Goal: Information Seeking & Learning: Check status

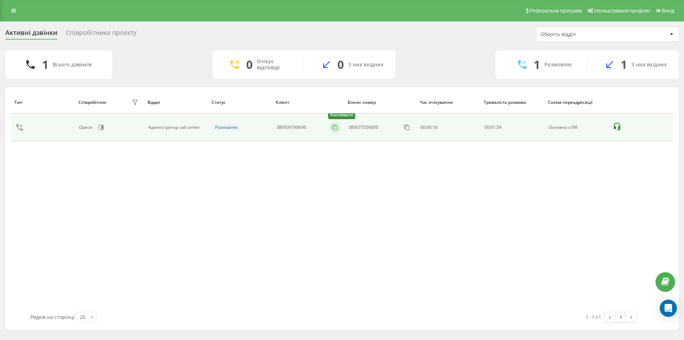
click at [337, 128] on icon at bounding box center [335, 127] width 7 height 7
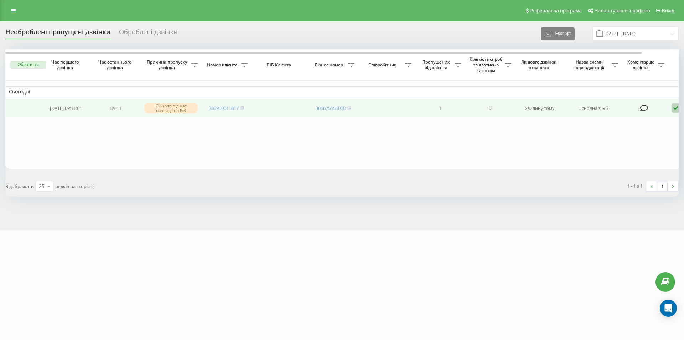
click at [674, 110] on icon at bounding box center [676, 108] width 9 height 10
click at [625, 120] on span "Не вдалося зв'язатися" at bounding box center [612, 119] width 55 height 7
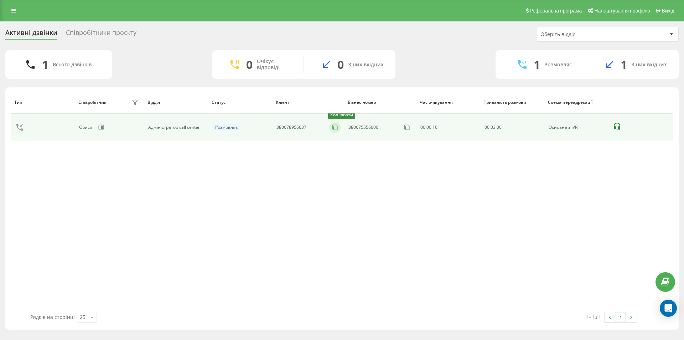
click at [337, 129] on icon at bounding box center [335, 127] width 7 height 7
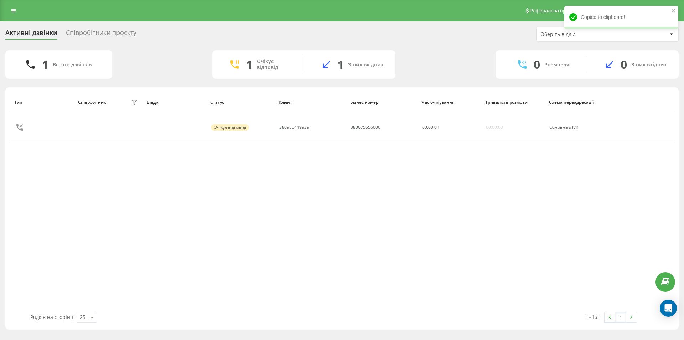
click at [52, 225] on div "Тип Співробітник фільтру Відділ Статус Клієнт Бізнес номер Час очікування Трива…" at bounding box center [342, 201] width 662 height 221
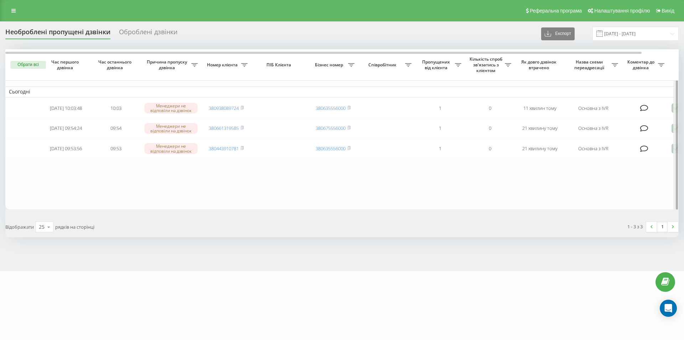
click at [674, 150] on div at bounding box center [676, 130] width 5 height 163
click at [675, 153] on div at bounding box center [676, 130] width 5 height 163
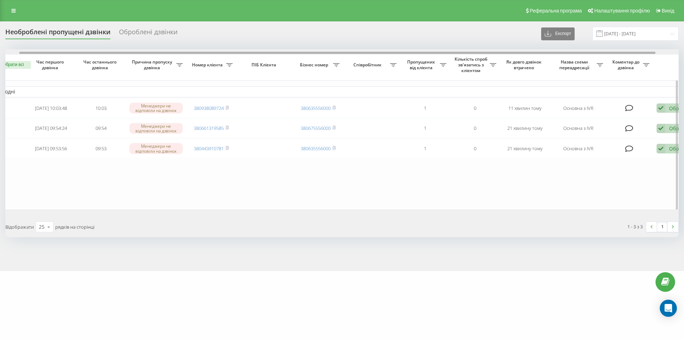
scroll to position [0, 17]
drag, startPoint x: 635, startPoint y: 52, endPoint x: 652, endPoint y: 54, distance: 16.5
click at [652, 54] on div at bounding box center [335, 53] width 637 height 2
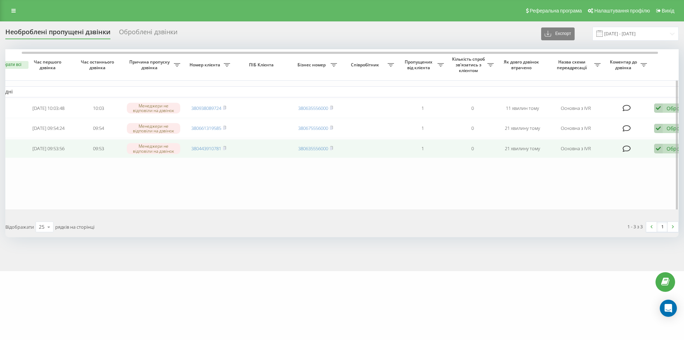
click at [663, 153] on div "Обробити Не вдалося зв'язатися Зв'язався з клієнтом за допомогою іншого каналу …" at bounding box center [675, 149] width 41 height 10
click at [617, 189] on span "Клієнт передзвонив сам з іншого номера" at bounding box center [619, 185] width 102 height 7
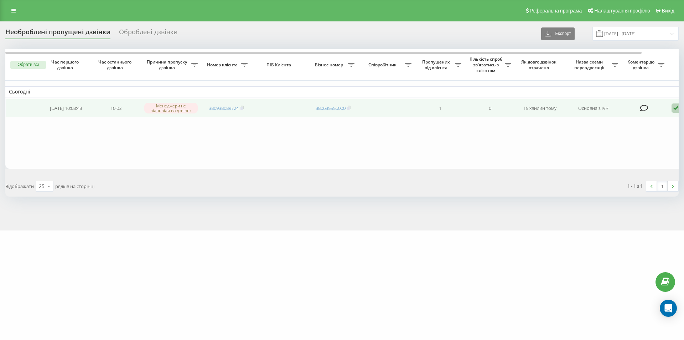
click at [676, 109] on icon at bounding box center [676, 108] width 9 height 10
click at [627, 120] on span "Не вдалося зв'язатися" at bounding box center [612, 119] width 55 height 7
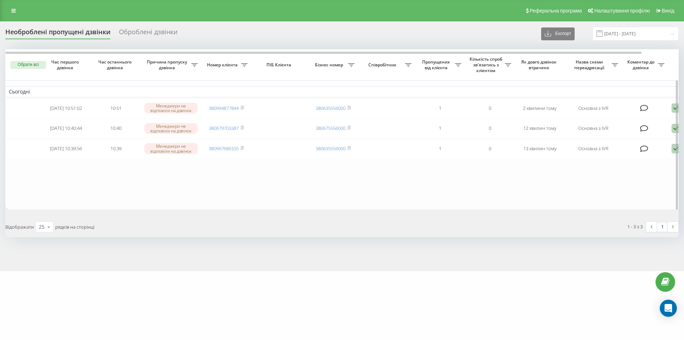
click at [67, 198] on table "Сьогодні 2025-09-19 10:51:02 10:51 Менеджери не відповіли на дзвінок 3809948778…" at bounding box center [361, 129] width 713 height 160
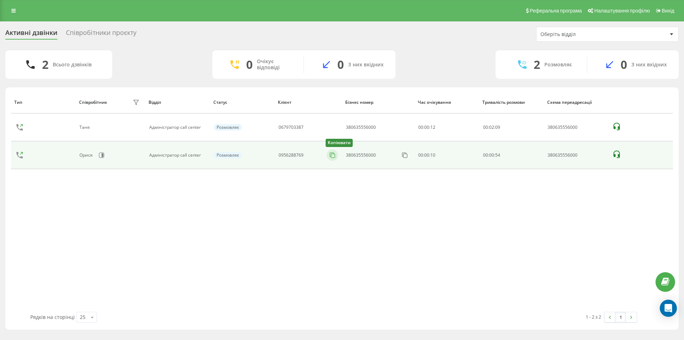
click at [332, 156] on icon at bounding box center [332, 155] width 7 height 7
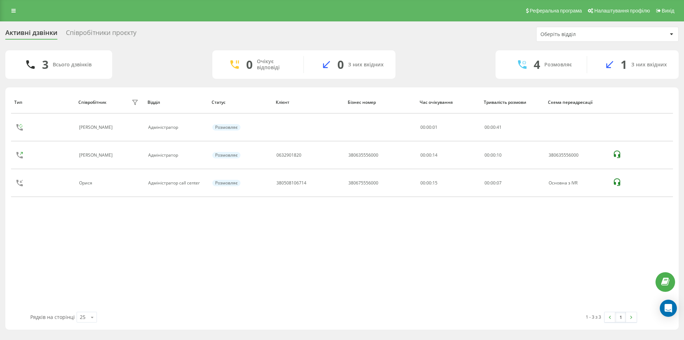
drag, startPoint x: 119, startPoint y: 241, endPoint x: 134, endPoint y: 288, distance: 49.8
click at [118, 241] on div "Тип Співробітник фільтру Відділ Статус Клієнт Бізнес номер Час очікування Трива…" at bounding box center [342, 201] width 662 height 221
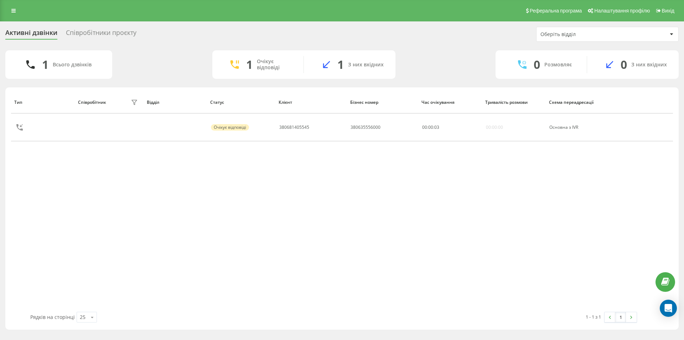
click at [74, 245] on div "Тип Співробітник фільтру Відділ Статус Клієнт Бізнес номер Час очікування Трива…" at bounding box center [342, 201] width 662 height 221
drag, startPoint x: 111, startPoint y: 219, endPoint x: 124, endPoint y: 239, distance: 24.2
click at [111, 219] on div "Тип Співробітник фільтру Відділ Статус Клієнт Бізнес номер Час очікування Трива…" at bounding box center [342, 201] width 662 height 221
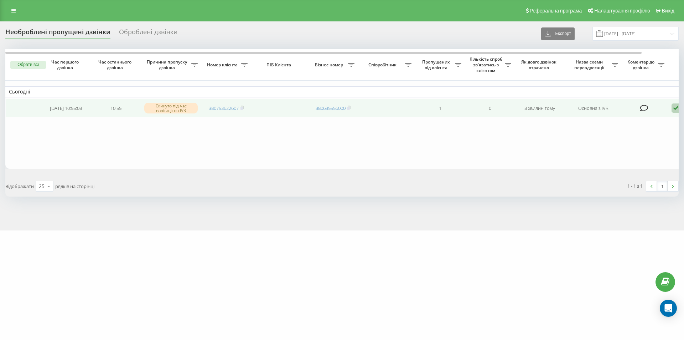
click at [674, 111] on icon at bounding box center [676, 108] width 9 height 10
click at [610, 121] on span "Не вдалося зв'язатися" at bounding box center [612, 119] width 55 height 7
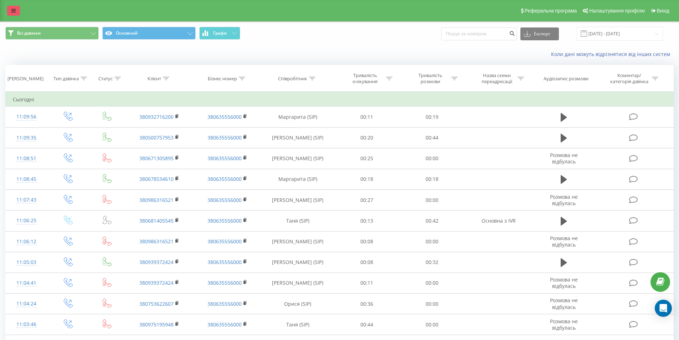
click at [14, 9] on icon at bounding box center [13, 10] width 4 height 5
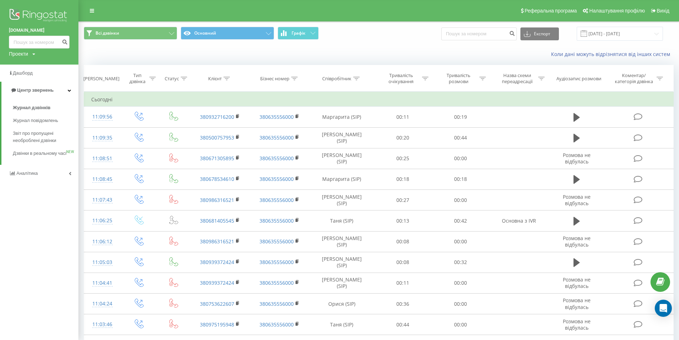
click at [125, 50] on div "Коли дані можуть відрізнятися вiд інших систем" at bounding box center [379, 54] width 600 height 17
click at [94, 11] on icon at bounding box center [92, 10] width 4 height 5
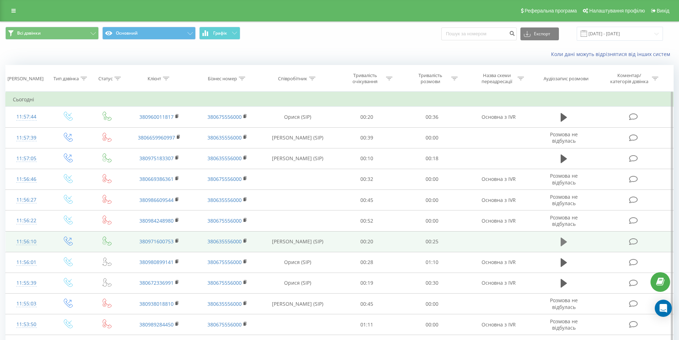
click at [559, 240] on button at bounding box center [564, 241] width 11 height 11
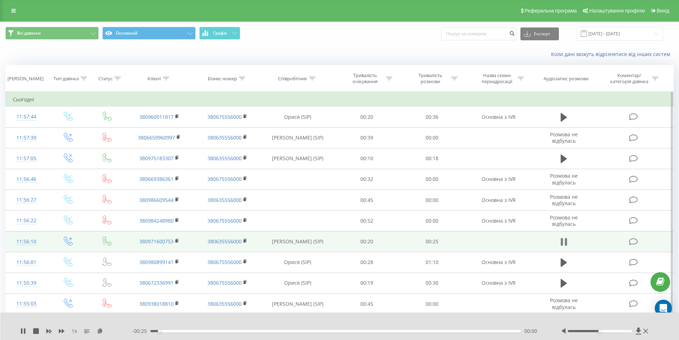
click at [564, 243] on icon at bounding box center [564, 242] width 6 height 10
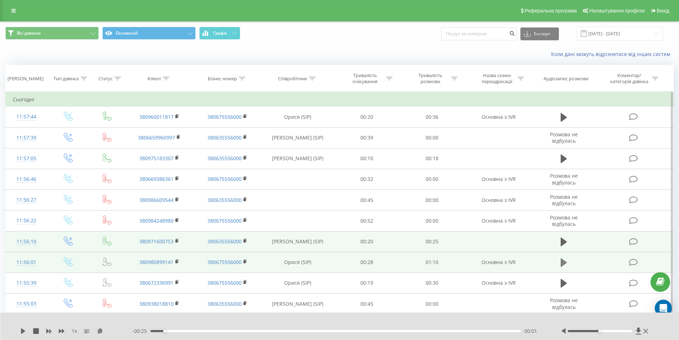
click at [563, 263] on icon at bounding box center [564, 262] width 6 height 9
click at [565, 265] on icon at bounding box center [564, 262] width 6 height 10
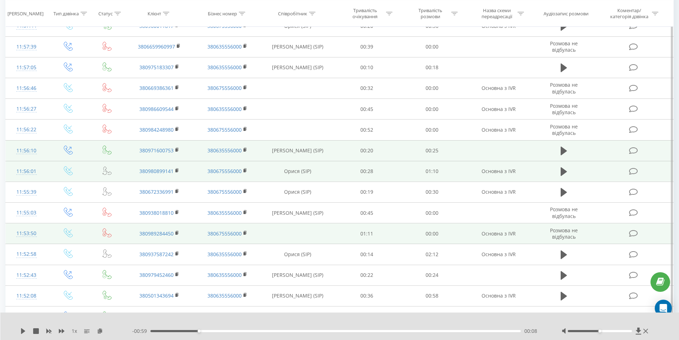
scroll to position [107, 0]
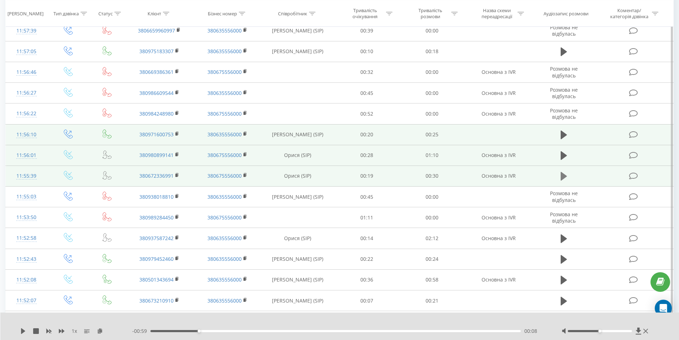
click at [563, 179] on icon at bounding box center [564, 176] width 6 height 9
click at [565, 175] on icon at bounding box center [564, 176] width 6 height 10
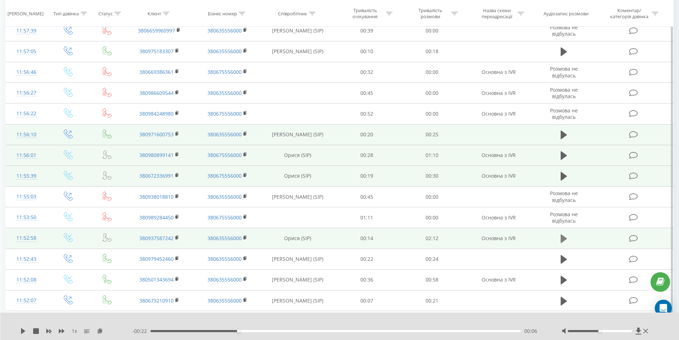
click at [566, 237] on icon at bounding box center [564, 239] width 6 height 10
click at [566, 242] on icon at bounding box center [566, 239] width 2 height 8
click at [565, 158] on icon at bounding box center [564, 155] width 6 height 10
click at [566, 158] on icon at bounding box center [566, 156] width 2 height 8
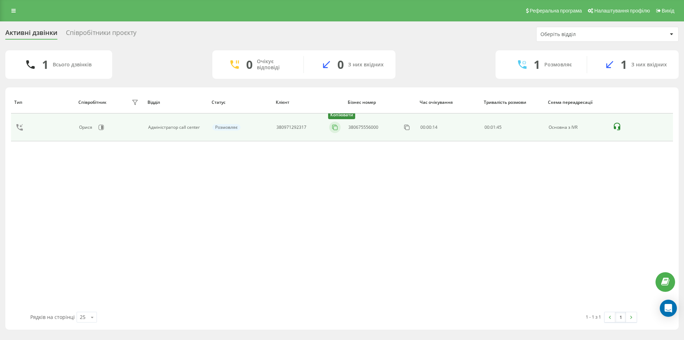
click at [336, 129] on icon at bounding box center [335, 127] width 7 height 7
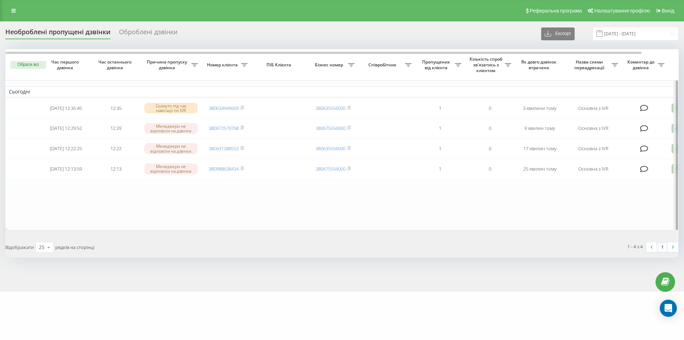
click at [674, 174] on div at bounding box center [676, 141] width 5 height 185
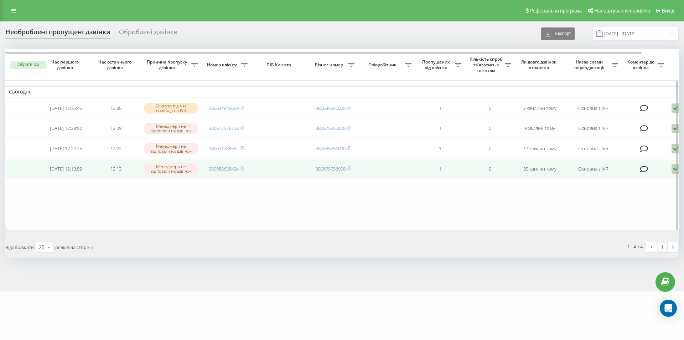
click at [673, 174] on icon at bounding box center [676, 169] width 9 height 10
click at [629, 184] on span "Не вдалося зв'язатися" at bounding box center [612, 180] width 55 height 7
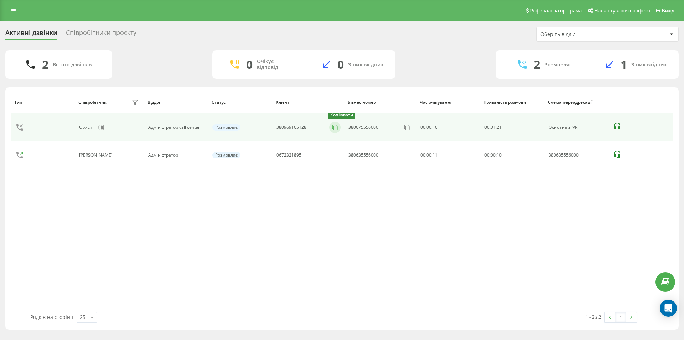
click at [335, 129] on icon at bounding box center [335, 127] width 7 height 7
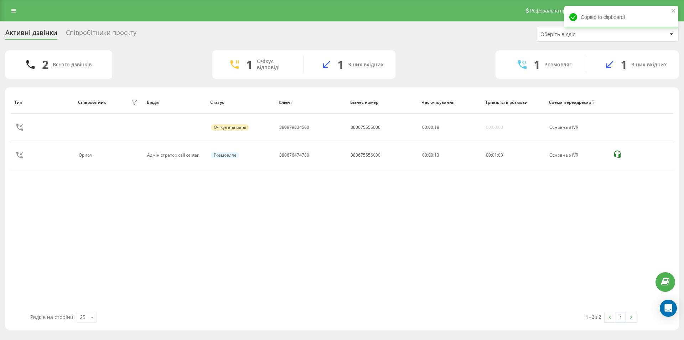
click at [337, 186] on div "Тип Співробітник фільтру Відділ Статус Клієнт Бізнес номер Час очікування Трива…" at bounding box center [342, 201] width 662 height 221
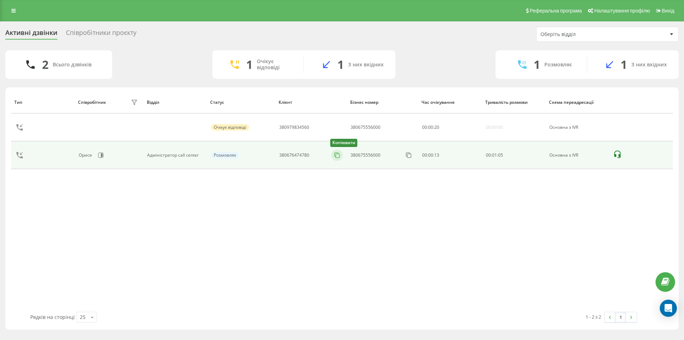
click at [0, 0] on button at bounding box center [0, 0] width 0 height 0
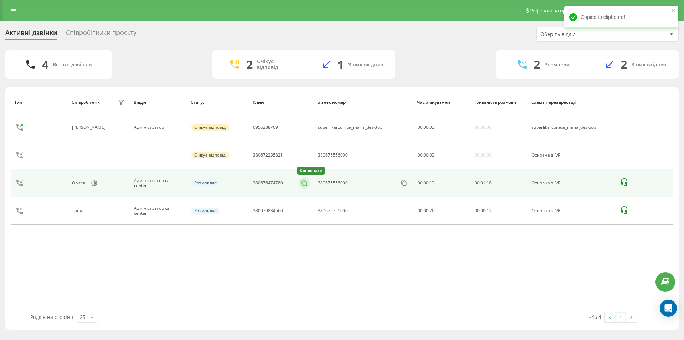
click at [305, 182] on icon at bounding box center [304, 182] width 7 height 7
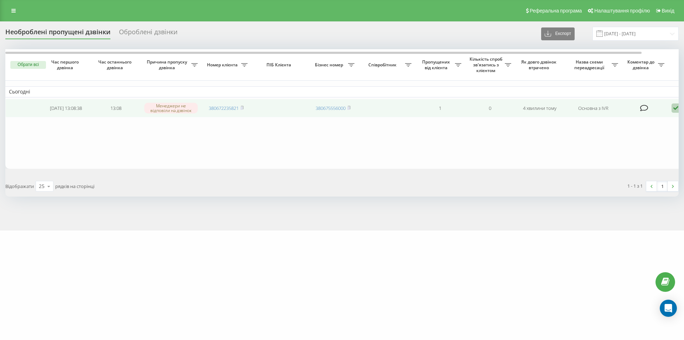
click at [675, 107] on icon at bounding box center [676, 108] width 9 height 10
click at [655, 116] on div "Не вдалося зв'язатися" at bounding box center [645, 119] width 133 height 13
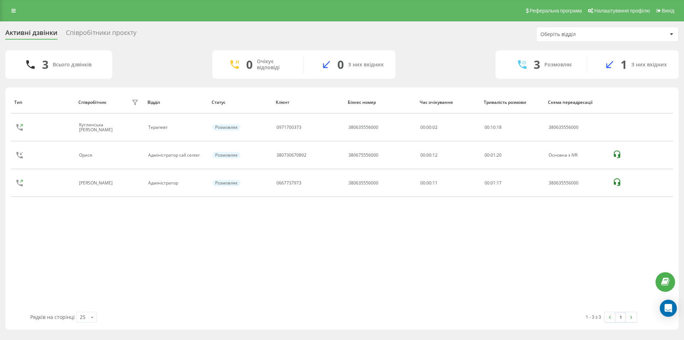
drag, startPoint x: 80, startPoint y: 268, endPoint x: 126, endPoint y: 294, distance: 53.8
click at [80, 268] on div "Тип Співробітник фільтру Відділ Статус Клієнт Бізнес номер Час очікування Трива…" at bounding box center [342, 201] width 662 height 221
click at [231, 294] on div "Тип Співробітник фільтру Відділ Статус Клієнт Бізнес номер Час очікування Трива…" at bounding box center [342, 201] width 662 height 221
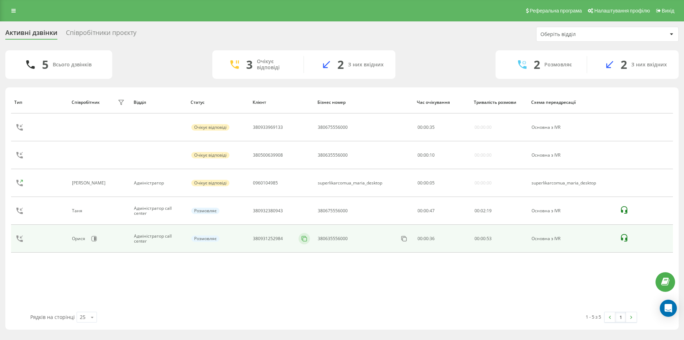
click at [306, 267] on div "Тип Співробітник фільтру Відділ Статус Клієнт Бізнес номер Час очікування Трива…" at bounding box center [342, 201] width 662 height 221
click at [306, 239] on icon at bounding box center [304, 238] width 7 height 7
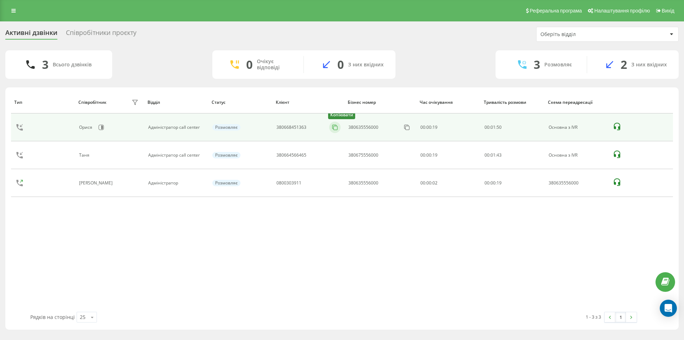
click at [335, 127] on icon at bounding box center [335, 127] width 7 height 7
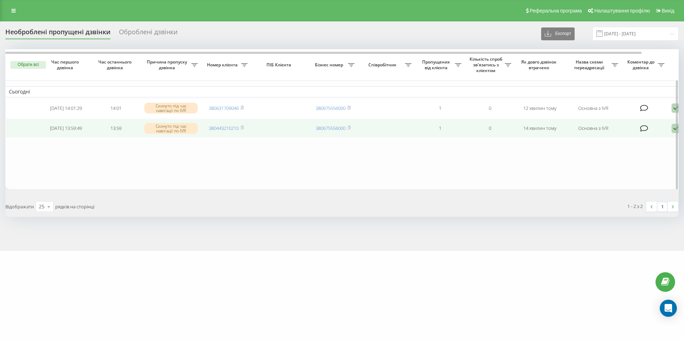
click at [673, 131] on icon at bounding box center [676, 129] width 9 height 10
click at [641, 141] on div "Не вдалося зв'язатися" at bounding box center [645, 139] width 133 height 13
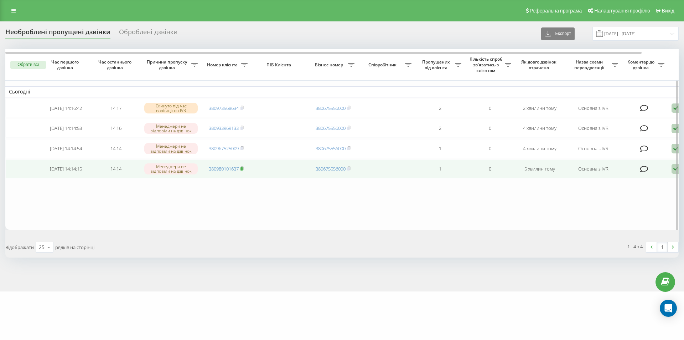
click at [243, 170] on rect at bounding box center [242, 168] width 2 height 3
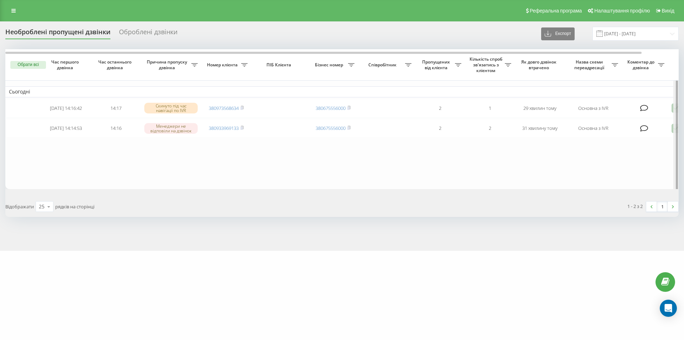
click at [674, 130] on div at bounding box center [676, 120] width 5 height 142
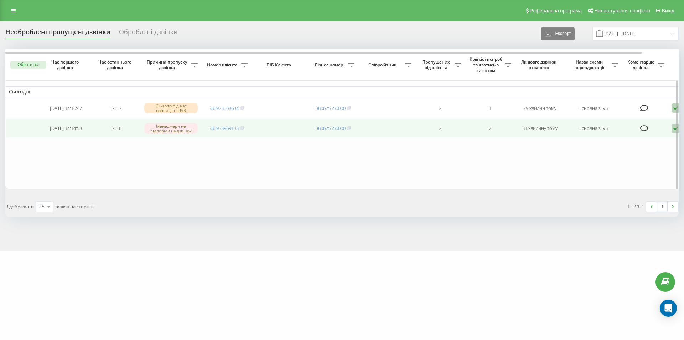
click at [672, 130] on icon at bounding box center [676, 129] width 9 height 10
click at [653, 142] on div "Не вдалося зв'язатися" at bounding box center [645, 139] width 133 height 13
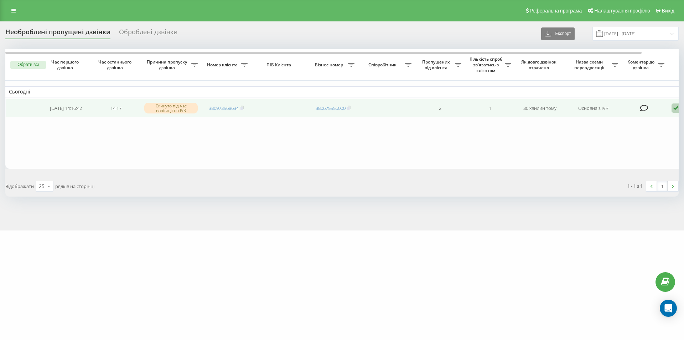
click at [676, 108] on icon at bounding box center [676, 108] width 9 height 10
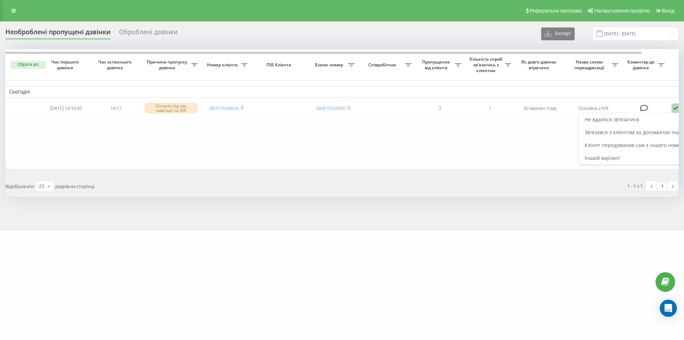
click at [475, 154] on table "Сьогодні 2025-09-19 14:16:42 14:17 Скинуто під час навігації по IVR 38097356863…" at bounding box center [361, 108] width 713 height 119
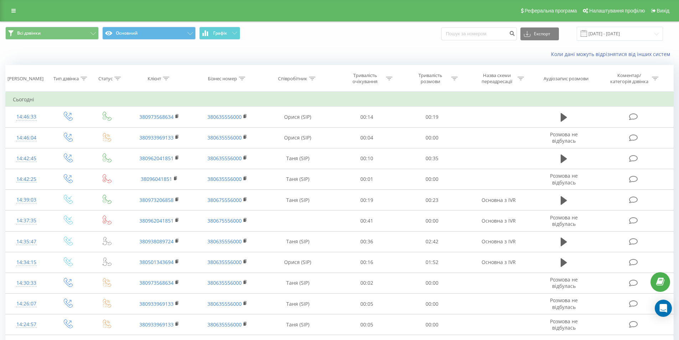
click at [55, 56] on div "Коли дані можуть відрізнятися вiд інших систем" at bounding box center [339, 54] width 678 height 17
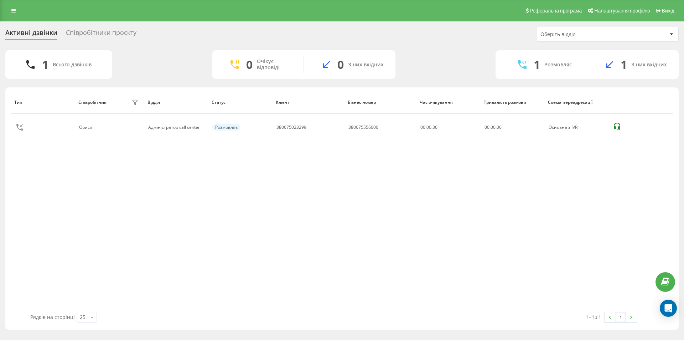
drag, startPoint x: 87, startPoint y: 252, endPoint x: 103, endPoint y: 269, distance: 23.2
click at [87, 252] on div "Тип Співробітник фільтру Відділ Статус Клієнт Бізнес номер Час очікування Трива…" at bounding box center [342, 201] width 662 height 221
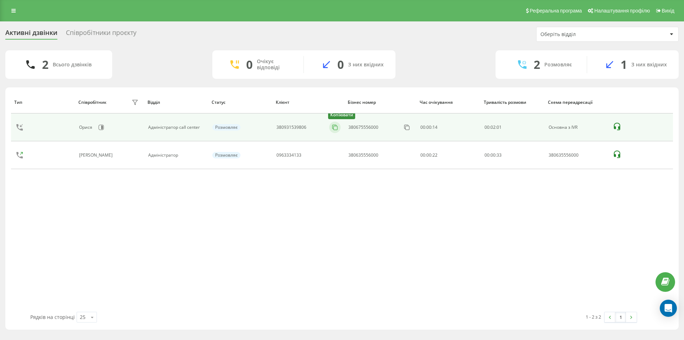
click at [338, 126] on icon at bounding box center [335, 127] width 7 height 7
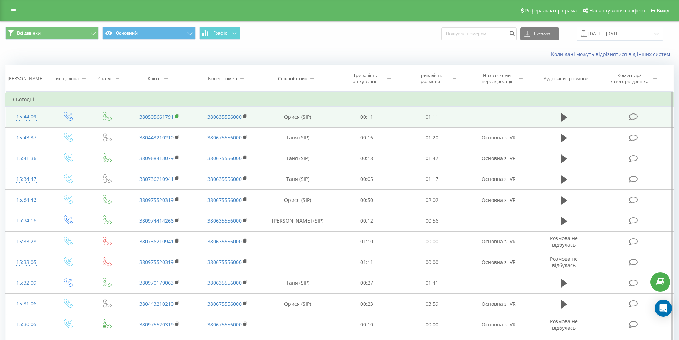
click at [178, 117] on icon at bounding box center [177, 116] width 4 height 5
